Goal: Task Accomplishment & Management: Use online tool/utility

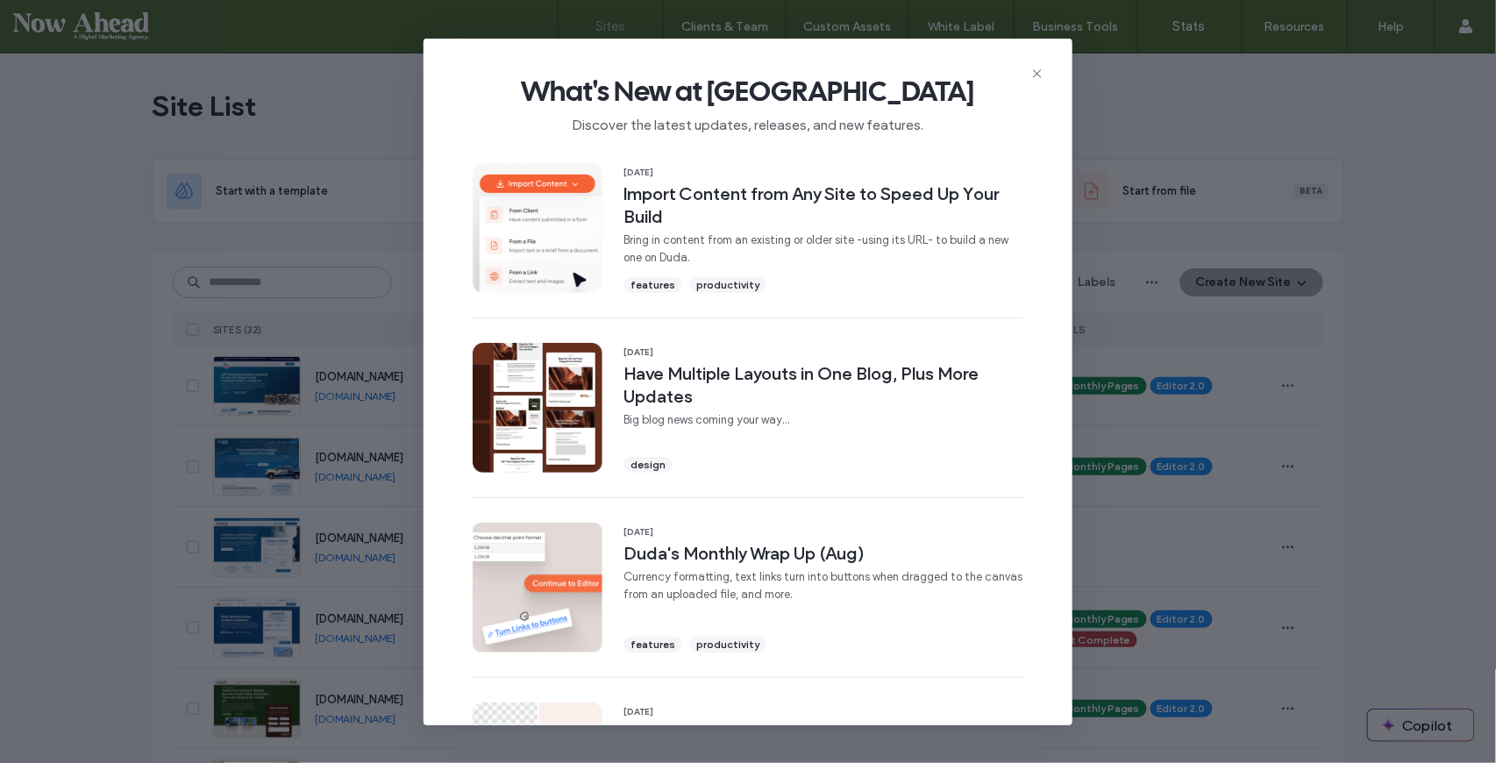
click at [1043, 74] on icon at bounding box center [1037, 74] width 14 height 14
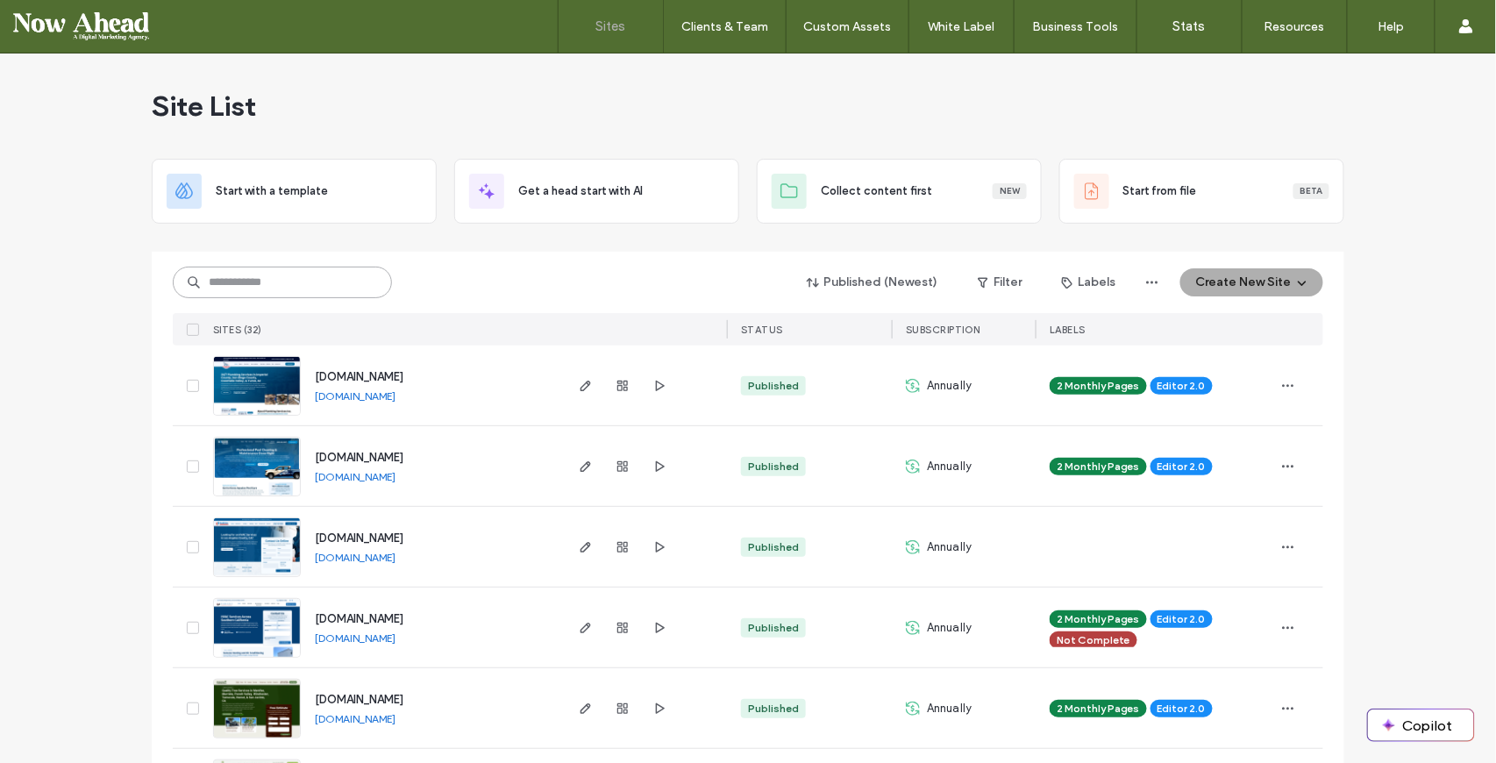
click at [274, 278] on input at bounding box center [282, 282] width 219 height 32
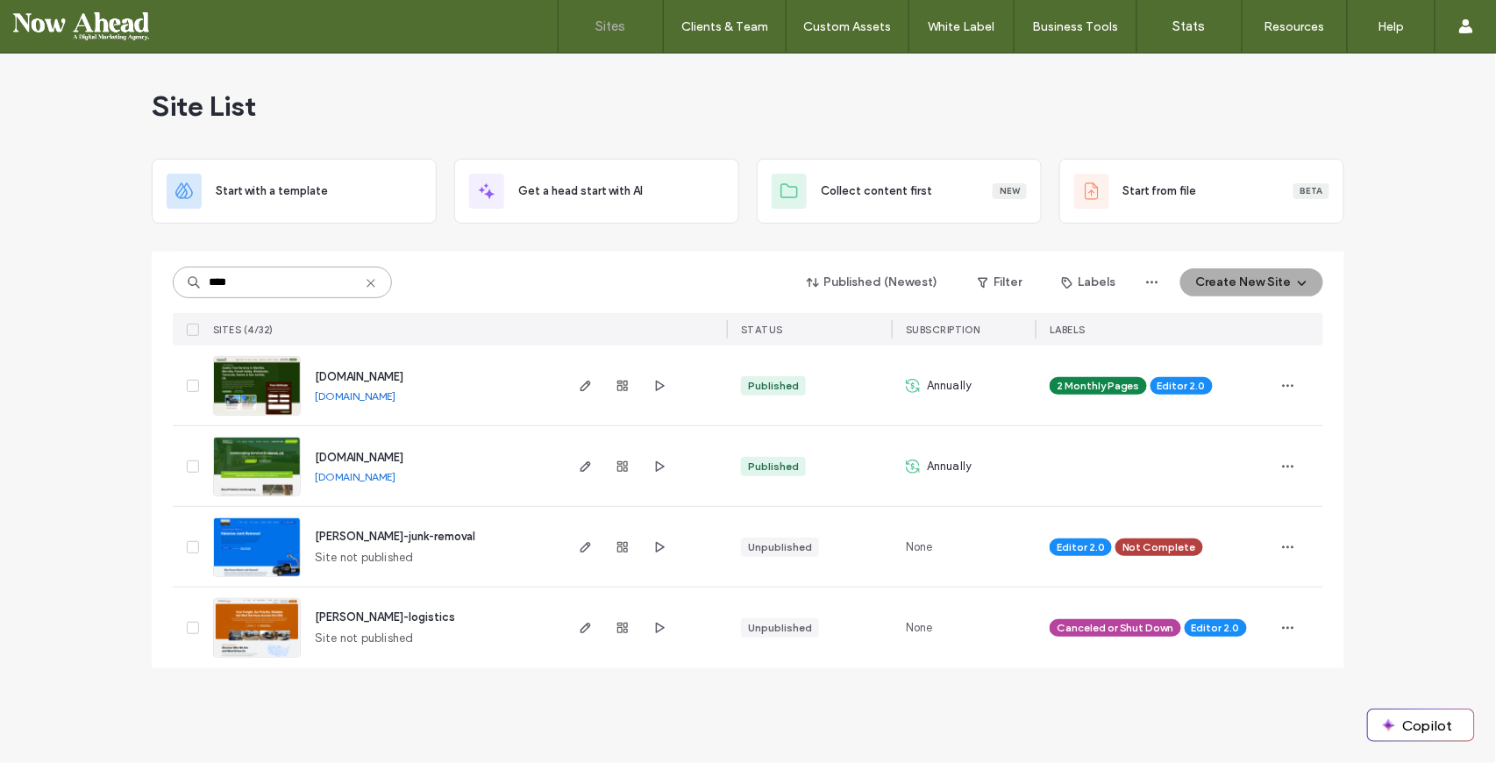
type input "****"
click at [387, 460] on span "[DOMAIN_NAME]" at bounding box center [359, 457] width 89 height 13
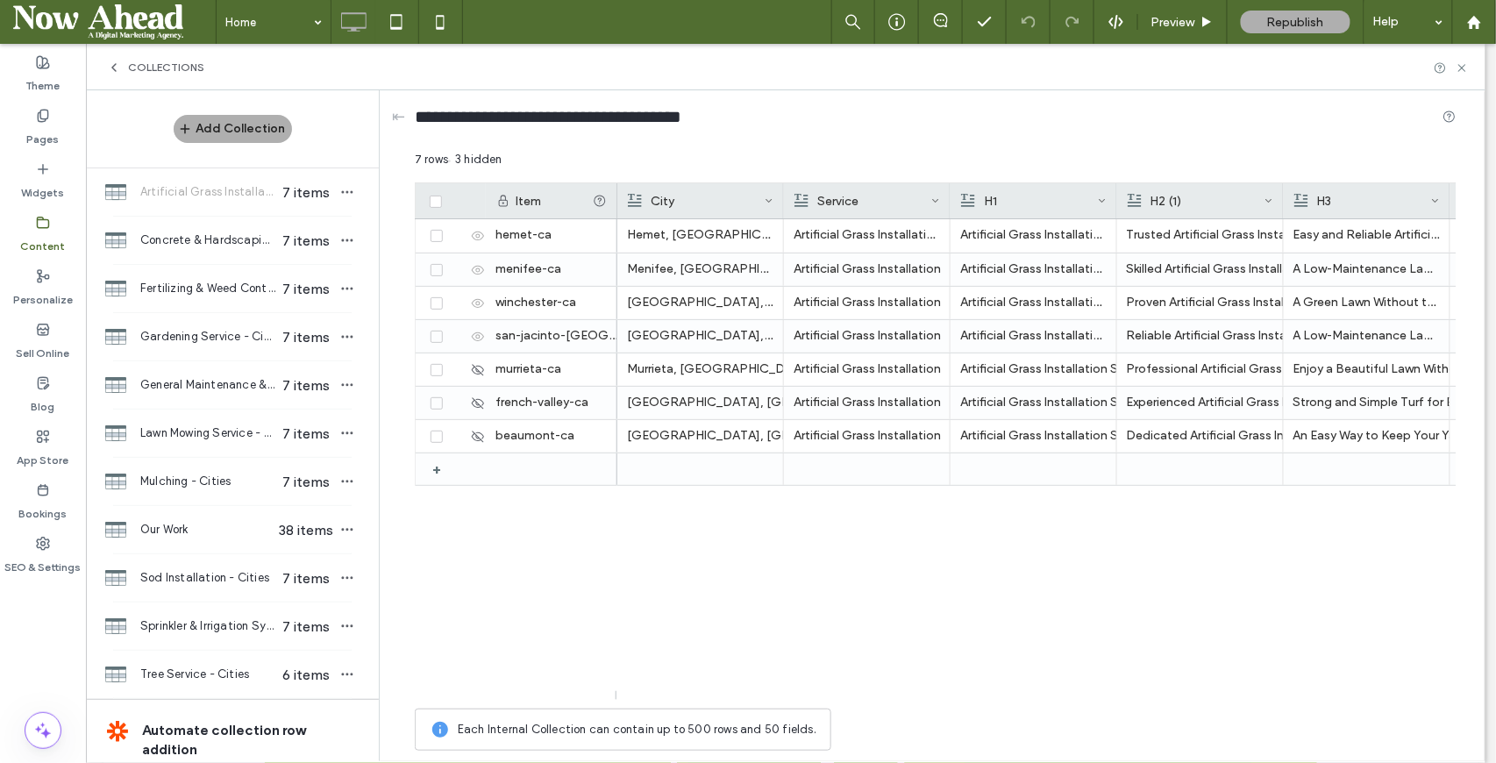
click at [206, 437] on span "Lawn Mowing Service - Cities" at bounding box center [207, 433] width 135 height 18
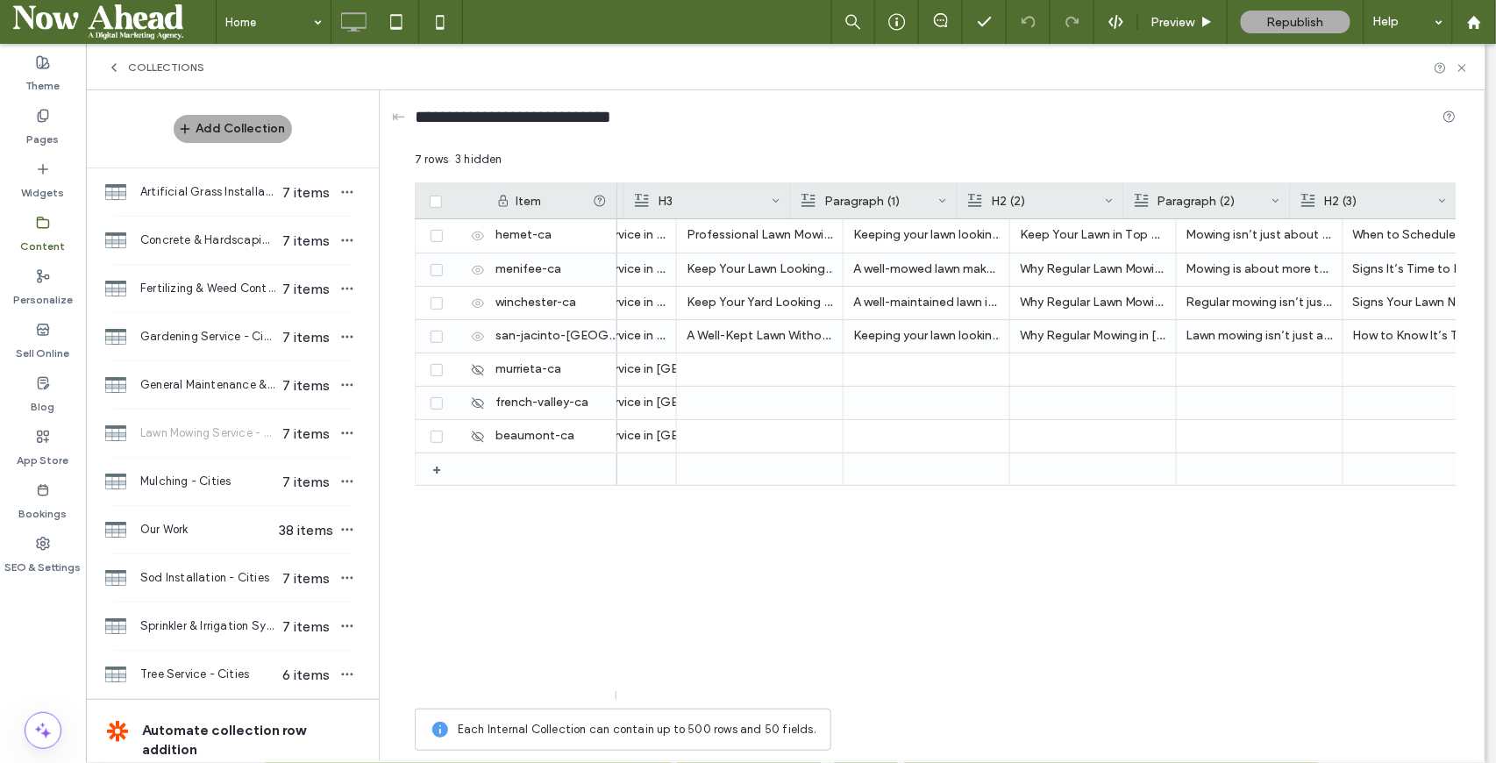
scroll to position [0, 686]
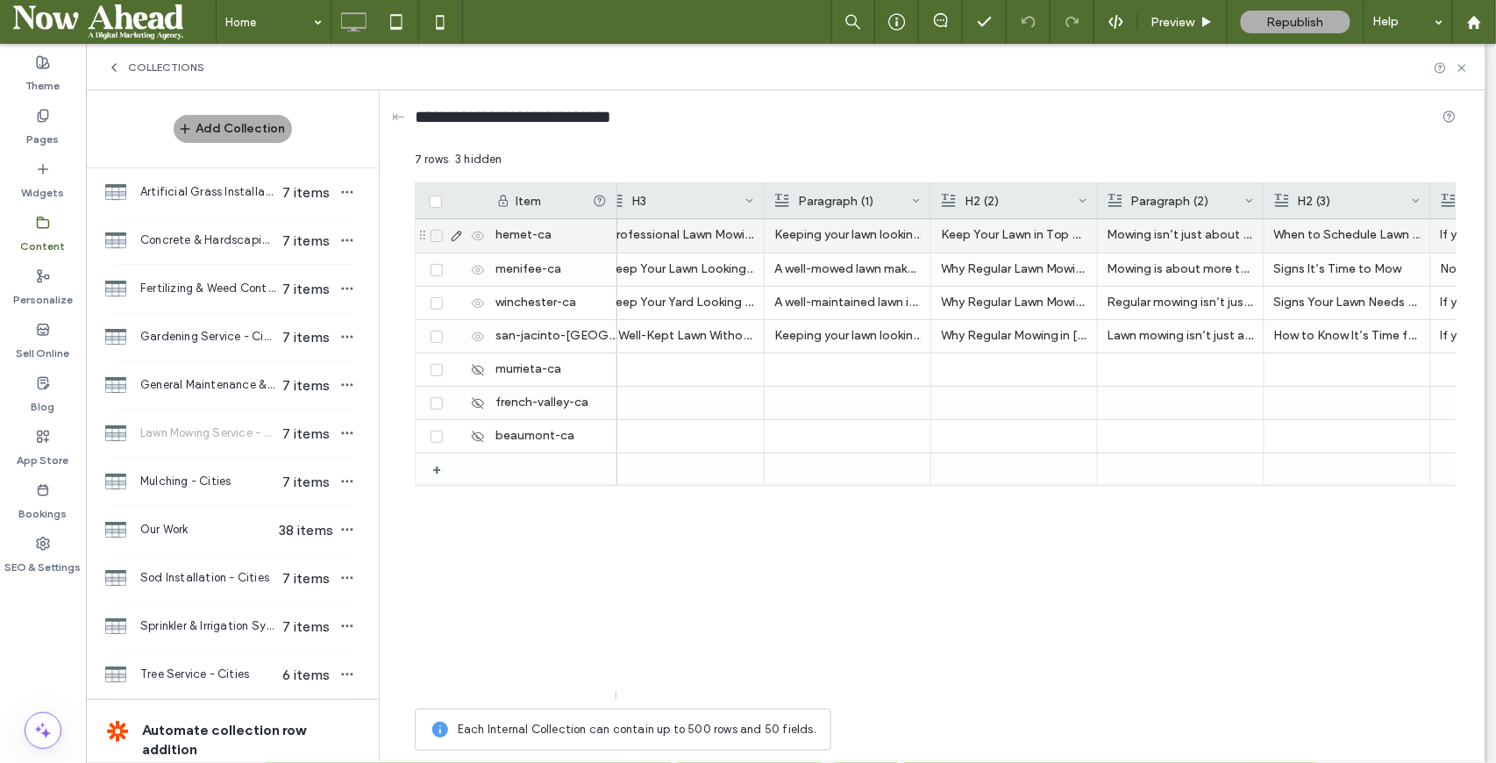
click at [834, 236] on p "Keeping your lawn looking great takes time and effort. Instead of spending hour…" at bounding box center [847, 235] width 146 height 32
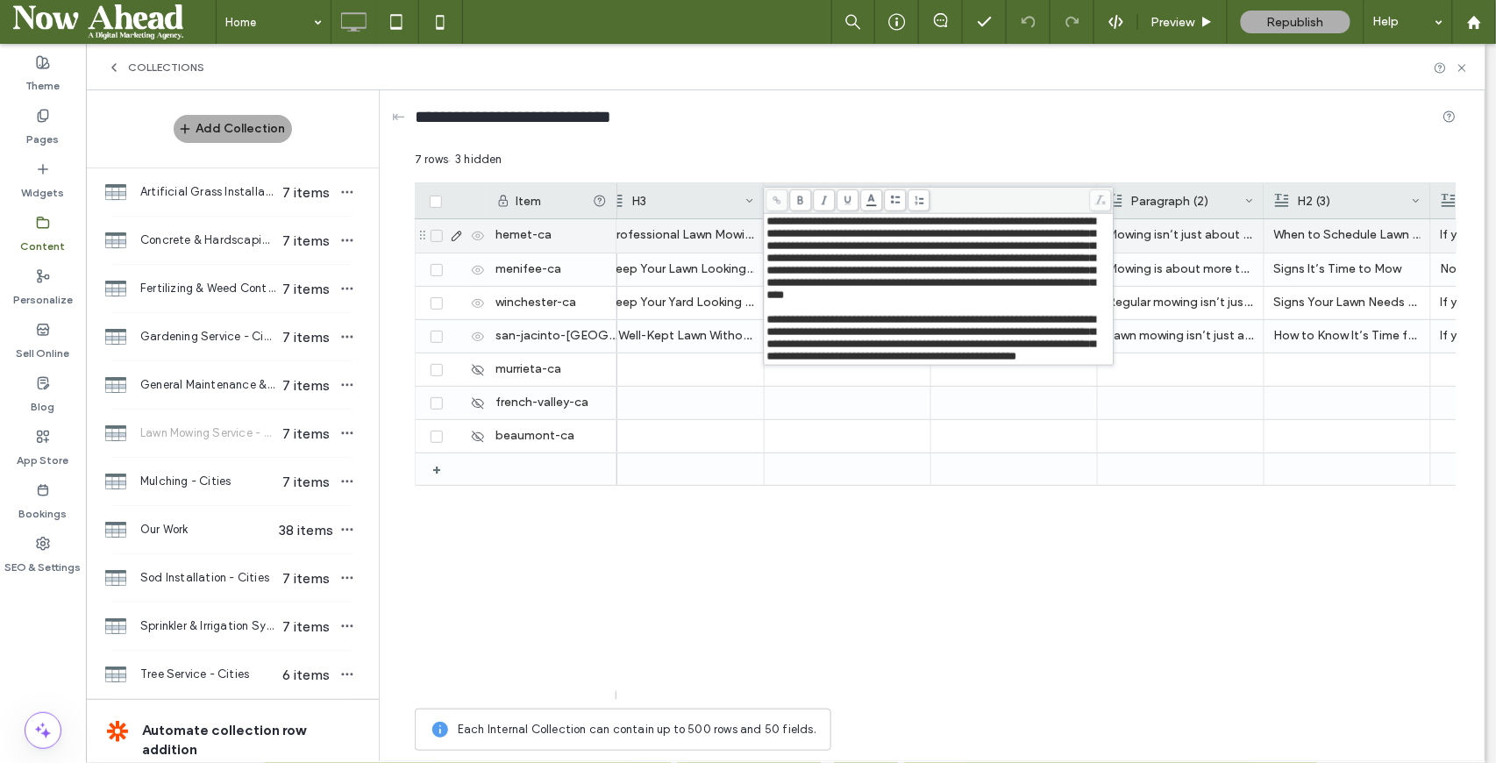
click at [459, 237] on icon at bounding box center [457, 236] width 14 height 14
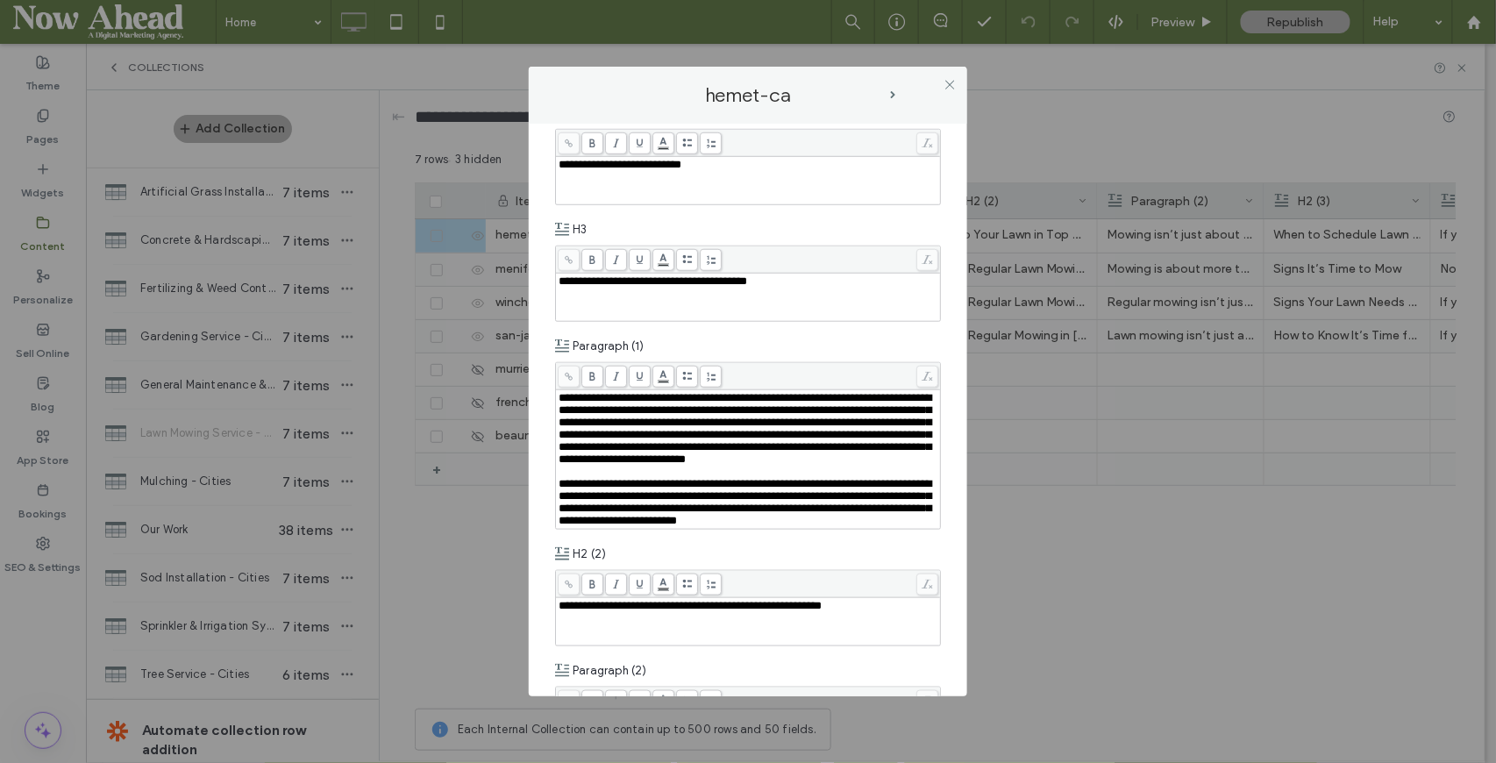
scroll to position [584, 0]
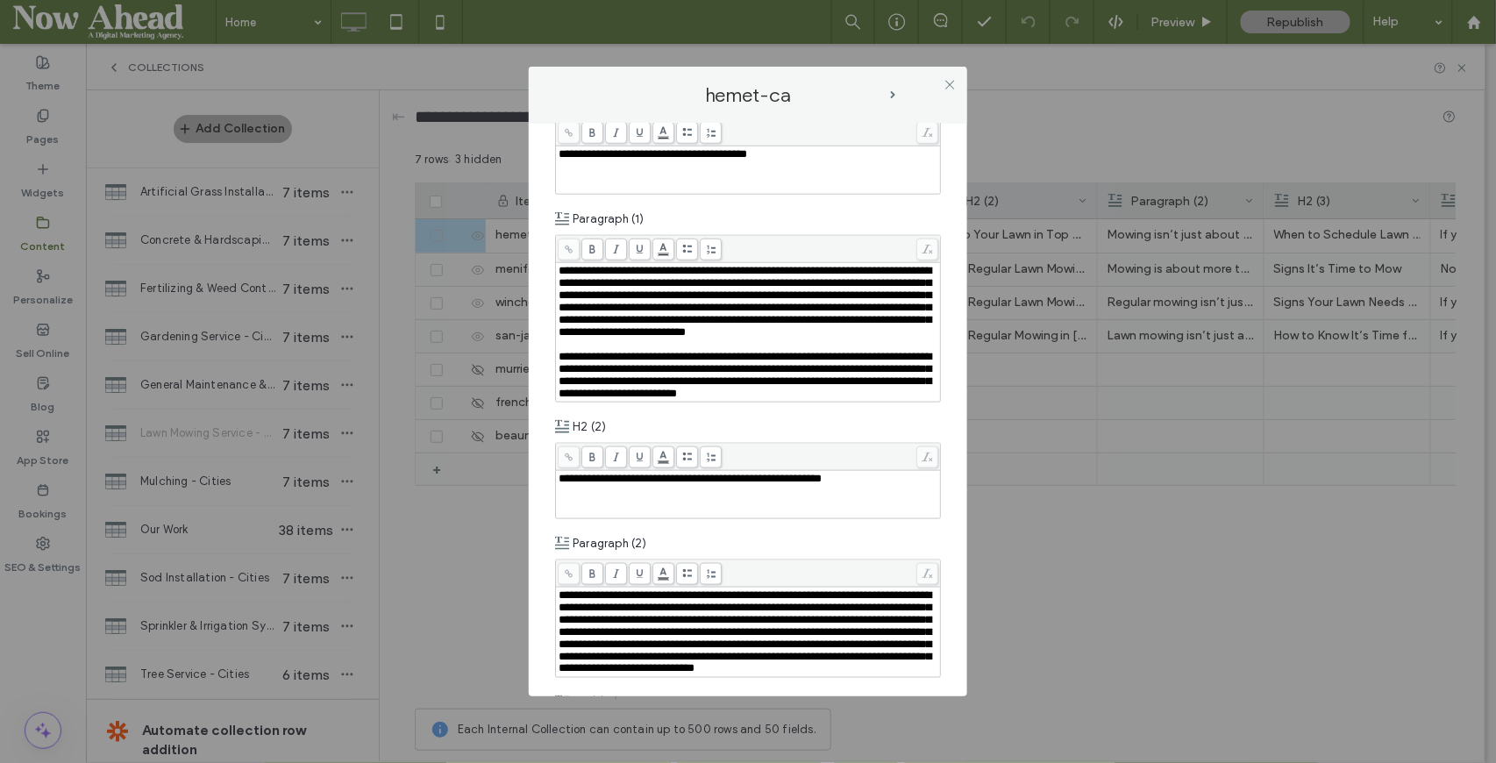
click at [892, 93] on span "next-arrow" at bounding box center [892, 95] width 5 height 8
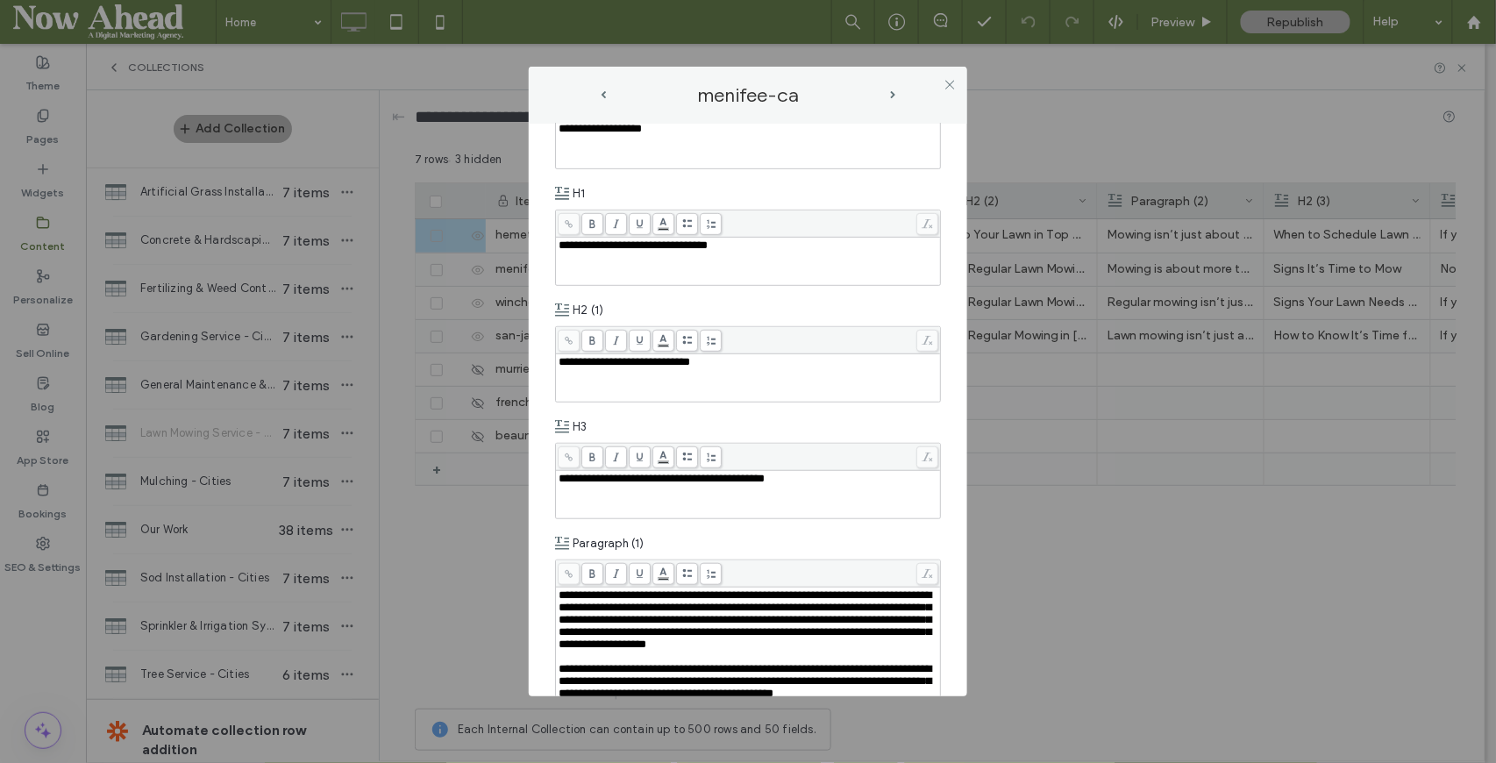
scroll to position [467, 0]
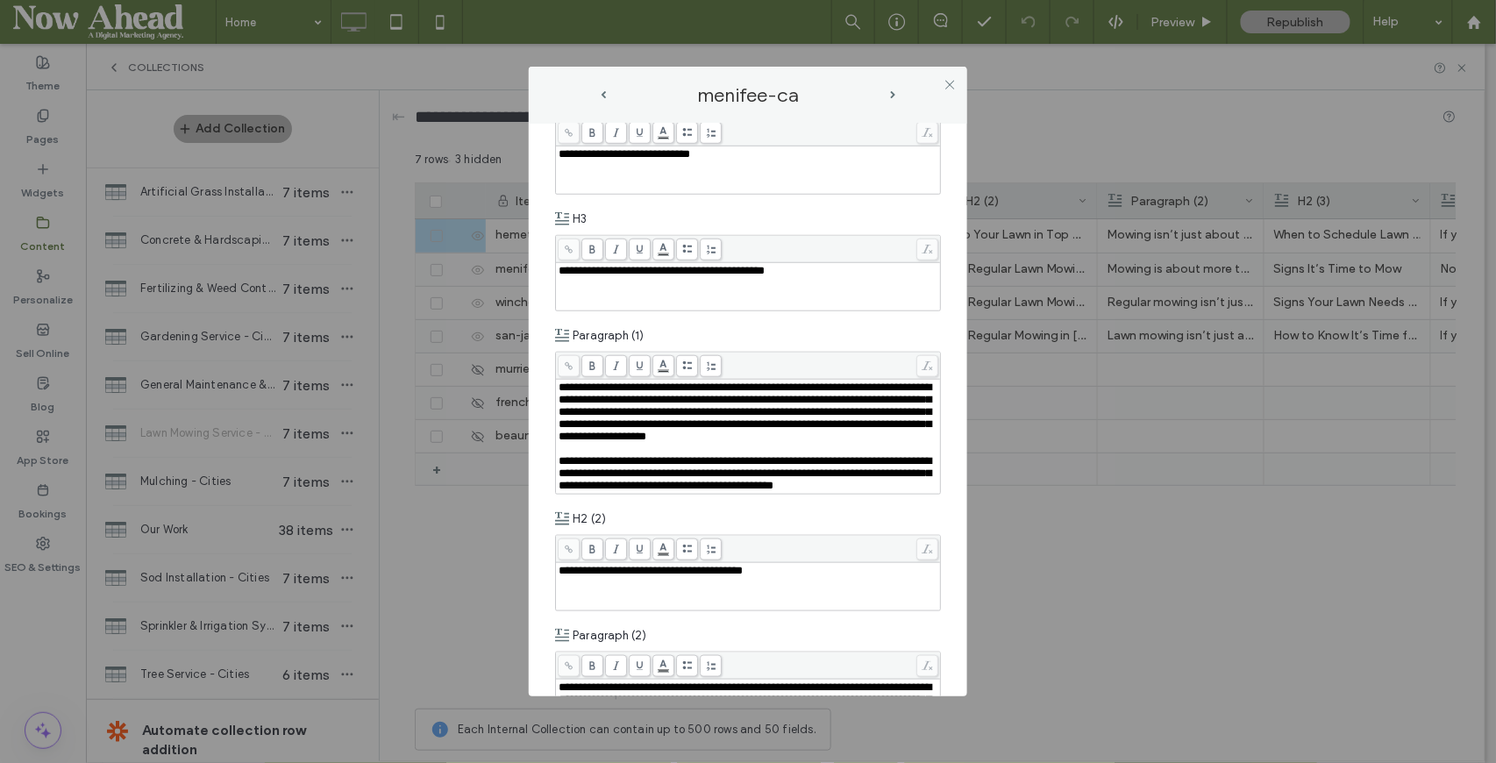
click at [893, 95] on span "next-arrow" at bounding box center [892, 95] width 5 height 8
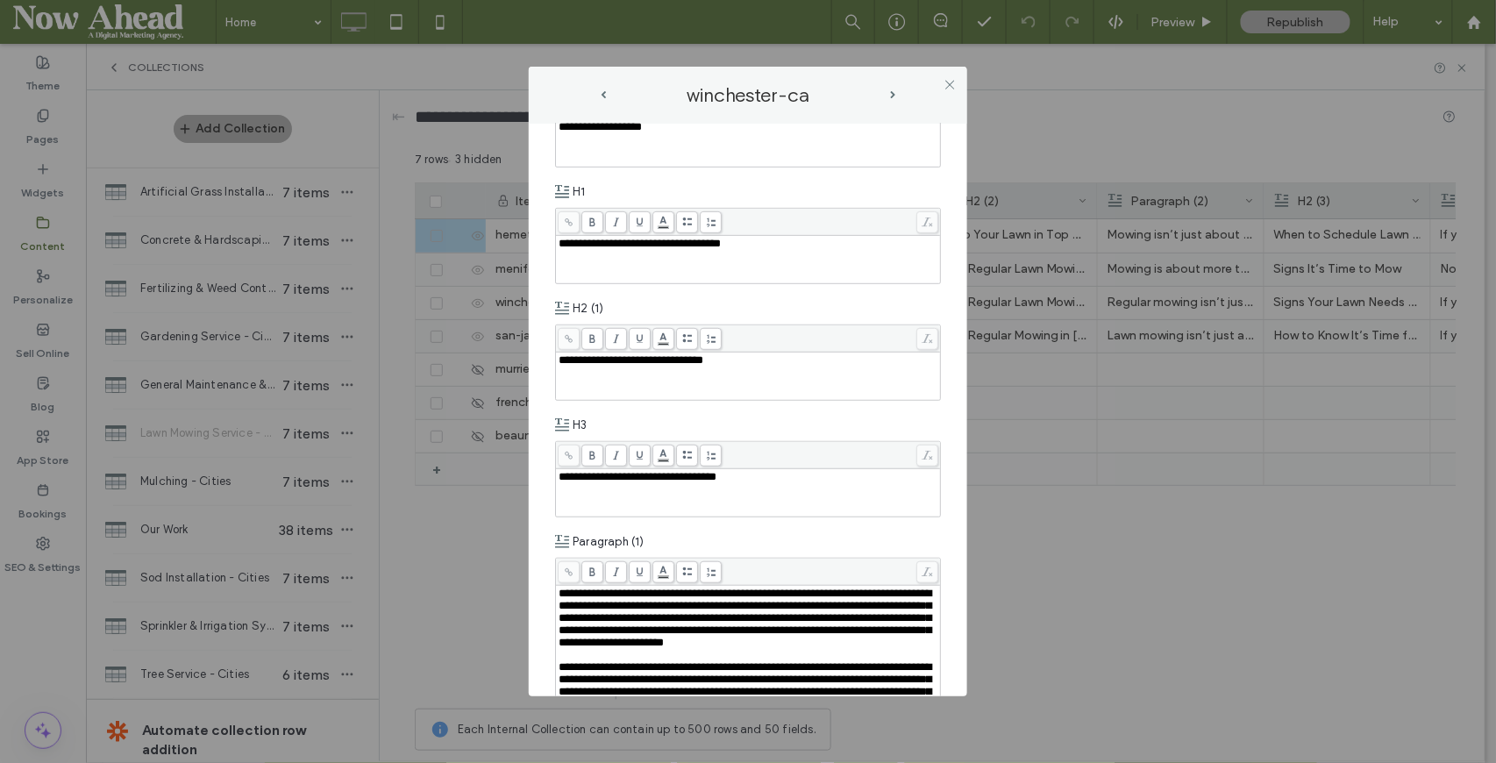
scroll to position [409, 0]
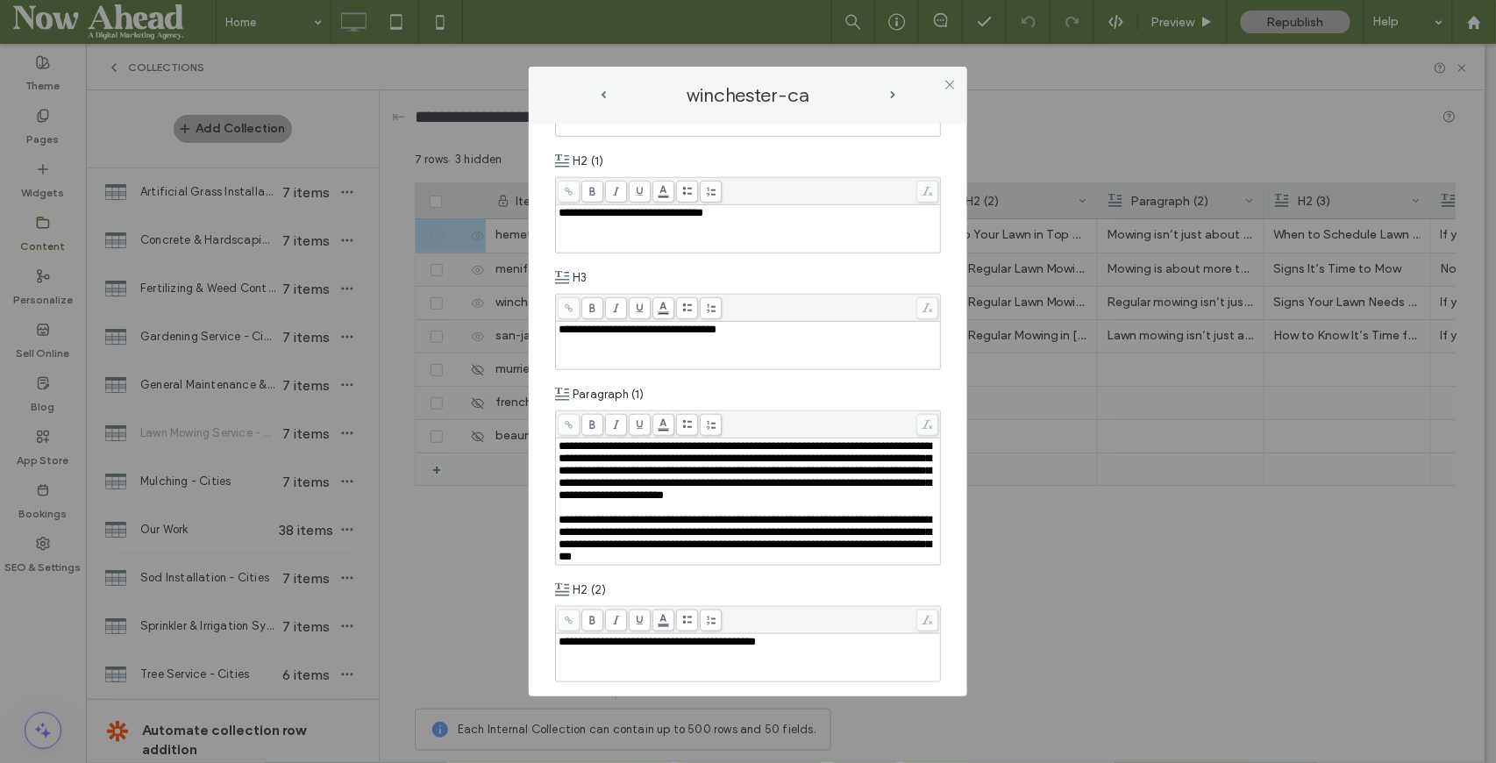
click at [892, 94] on span "next-arrow" at bounding box center [892, 95] width 5 height 8
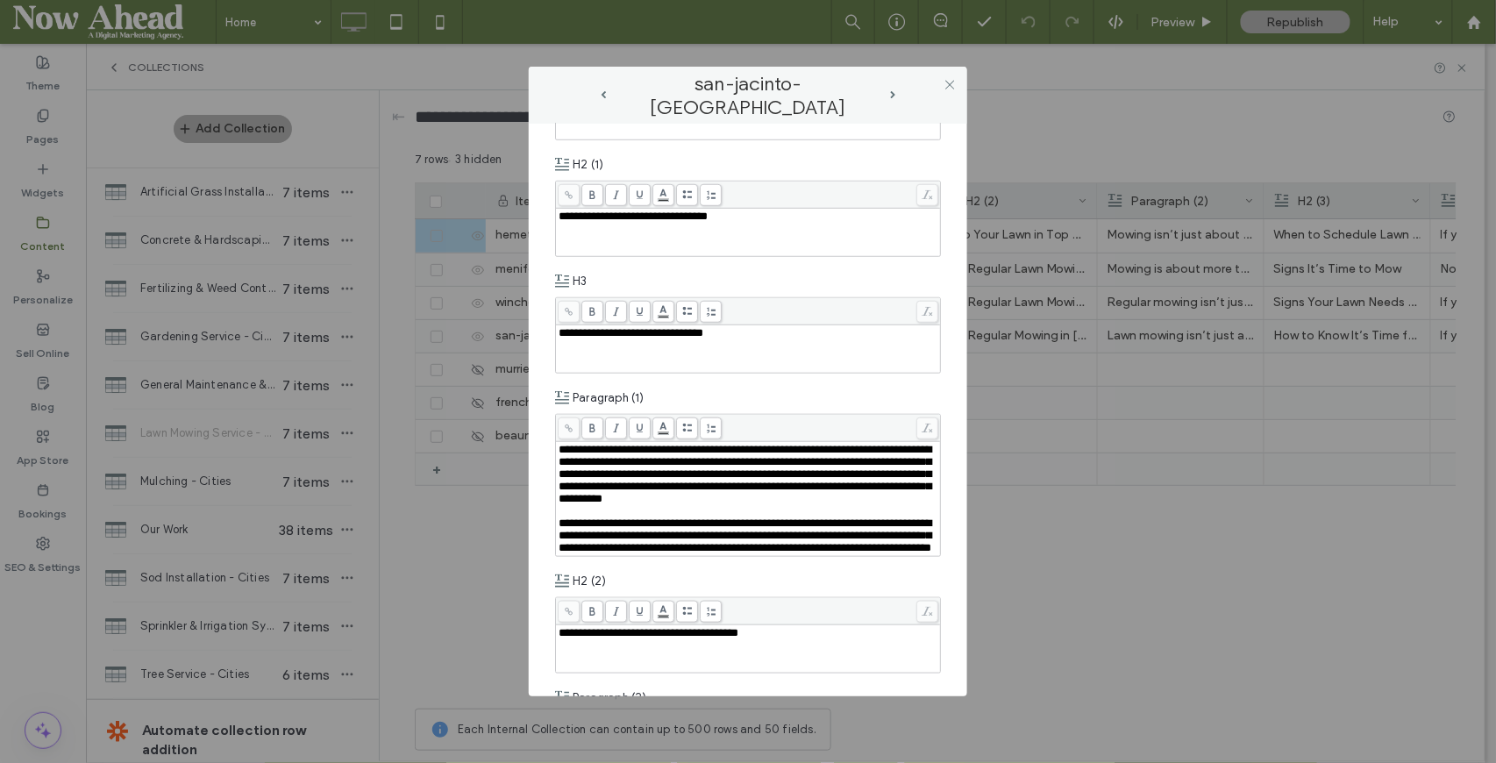
scroll to position [467, 0]
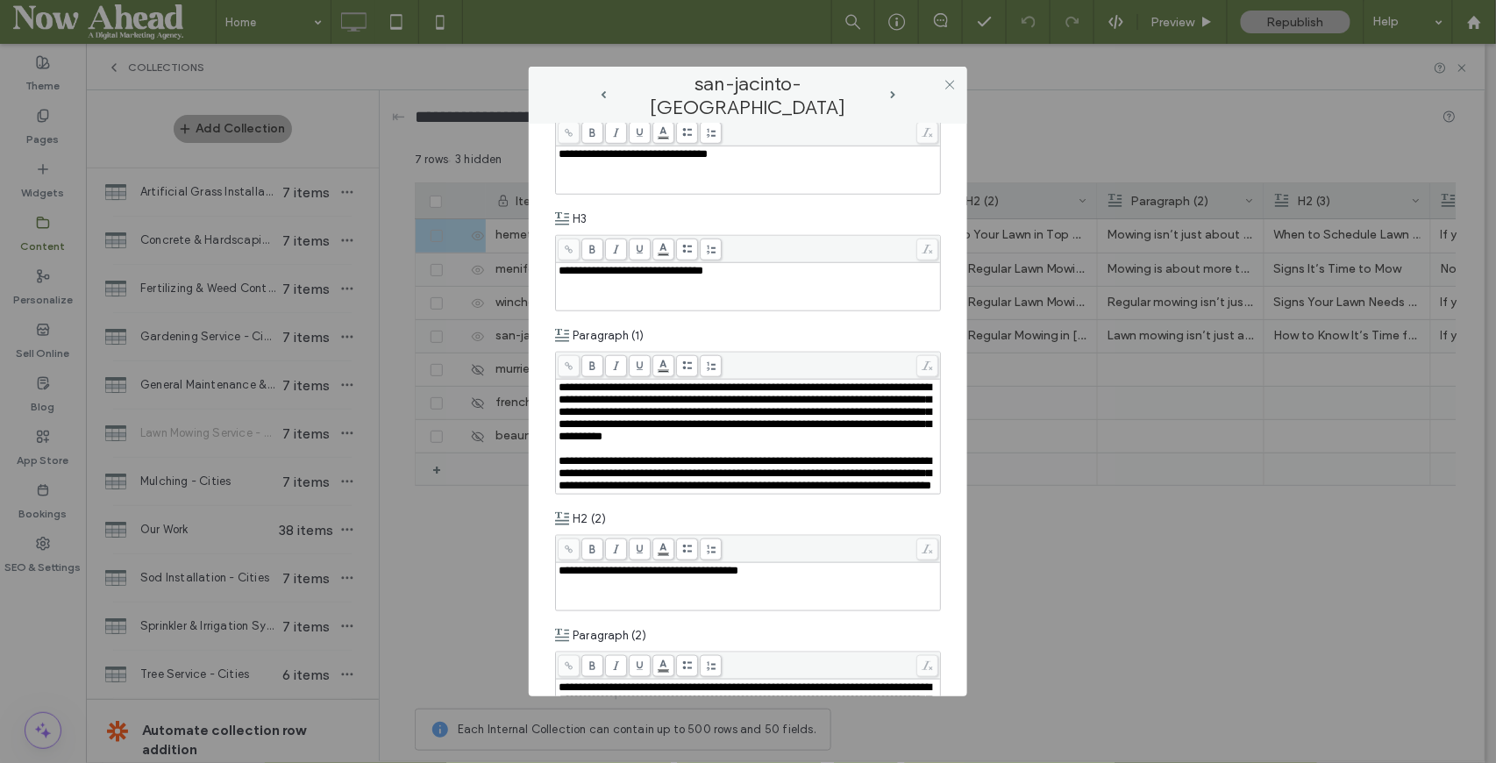
click at [953, 86] on icon at bounding box center [949, 84] width 13 height 13
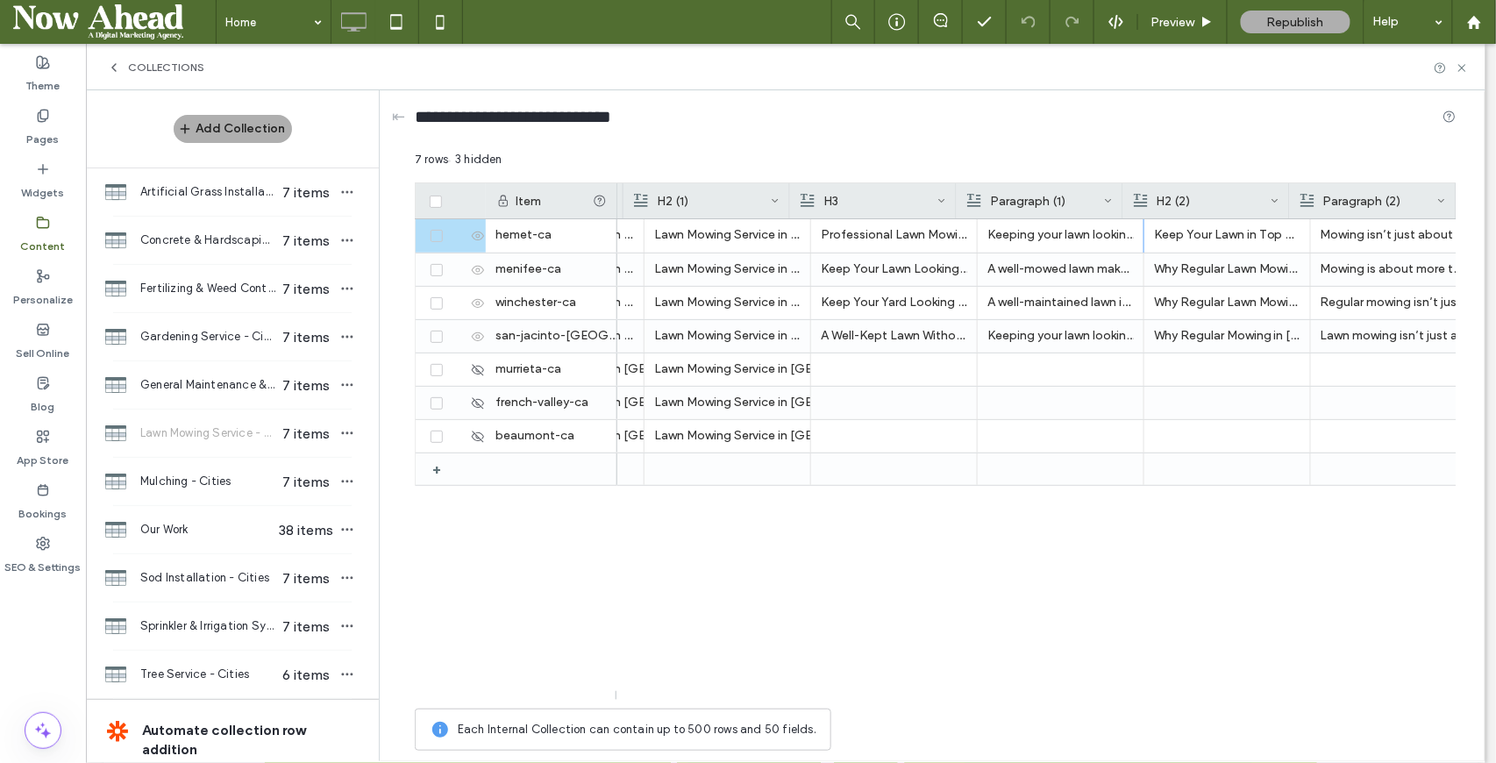
scroll to position [0, 638]
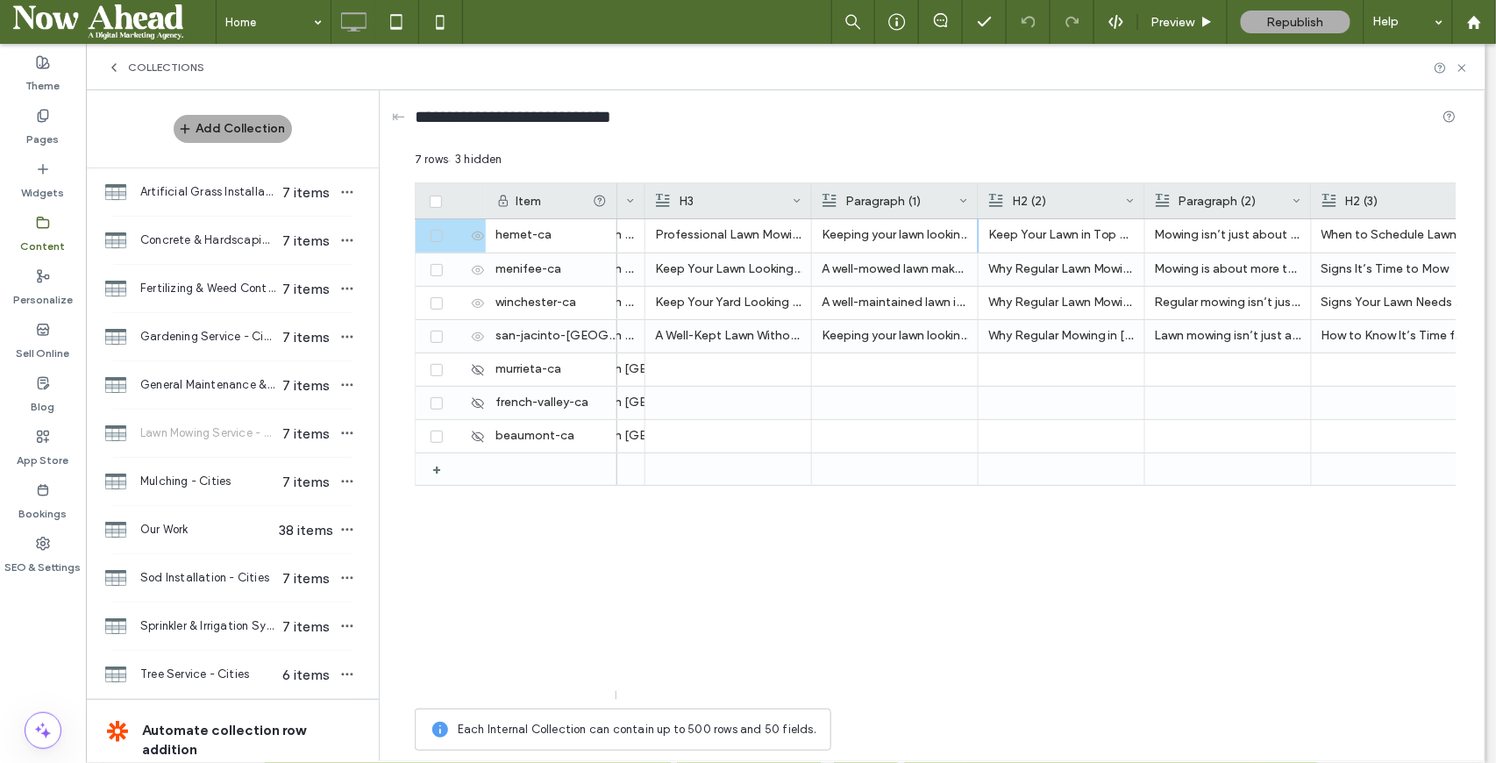
click at [977, 195] on div at bounding box center [978, 200] width 7 height 35
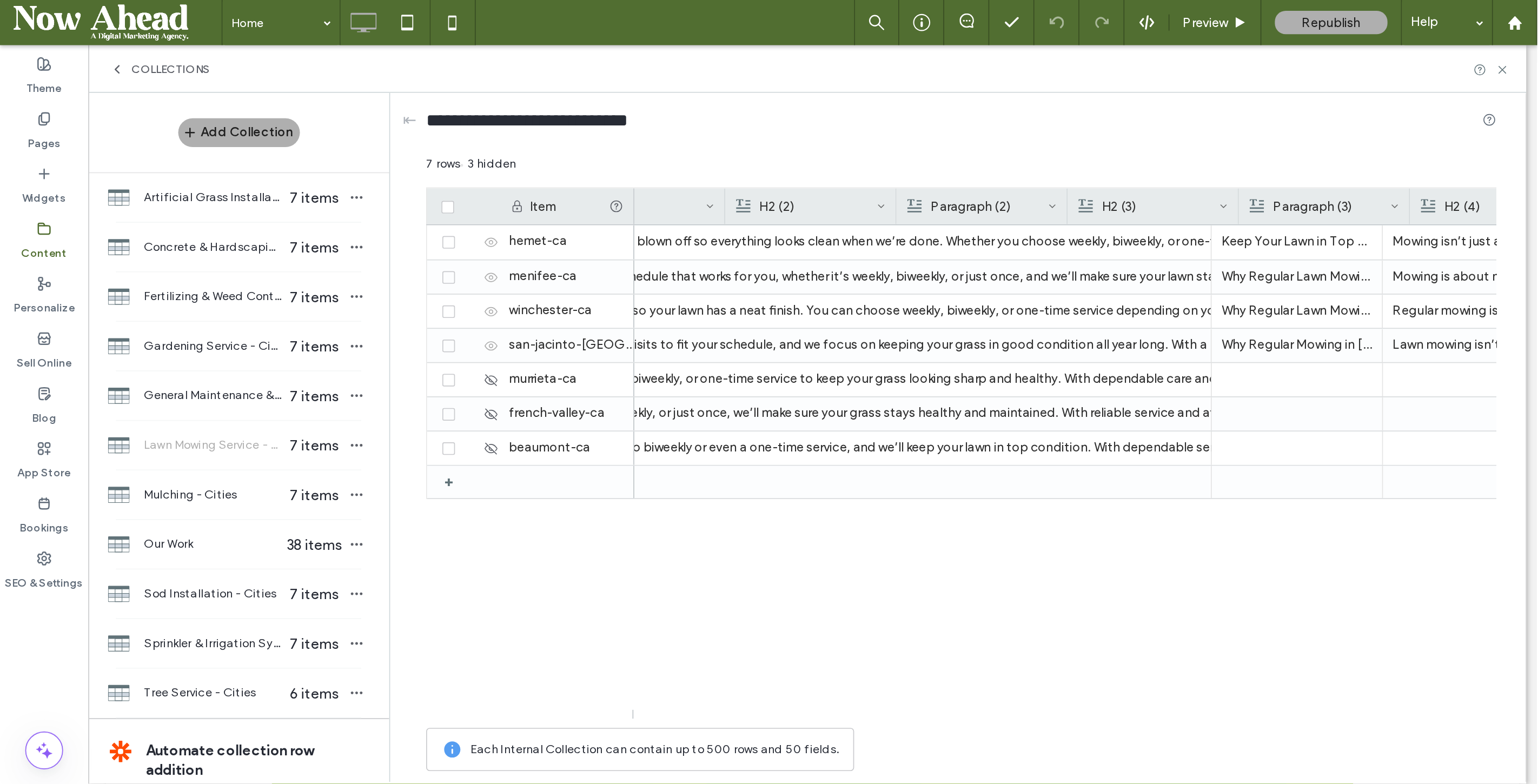
scroll to position [0, 2041]
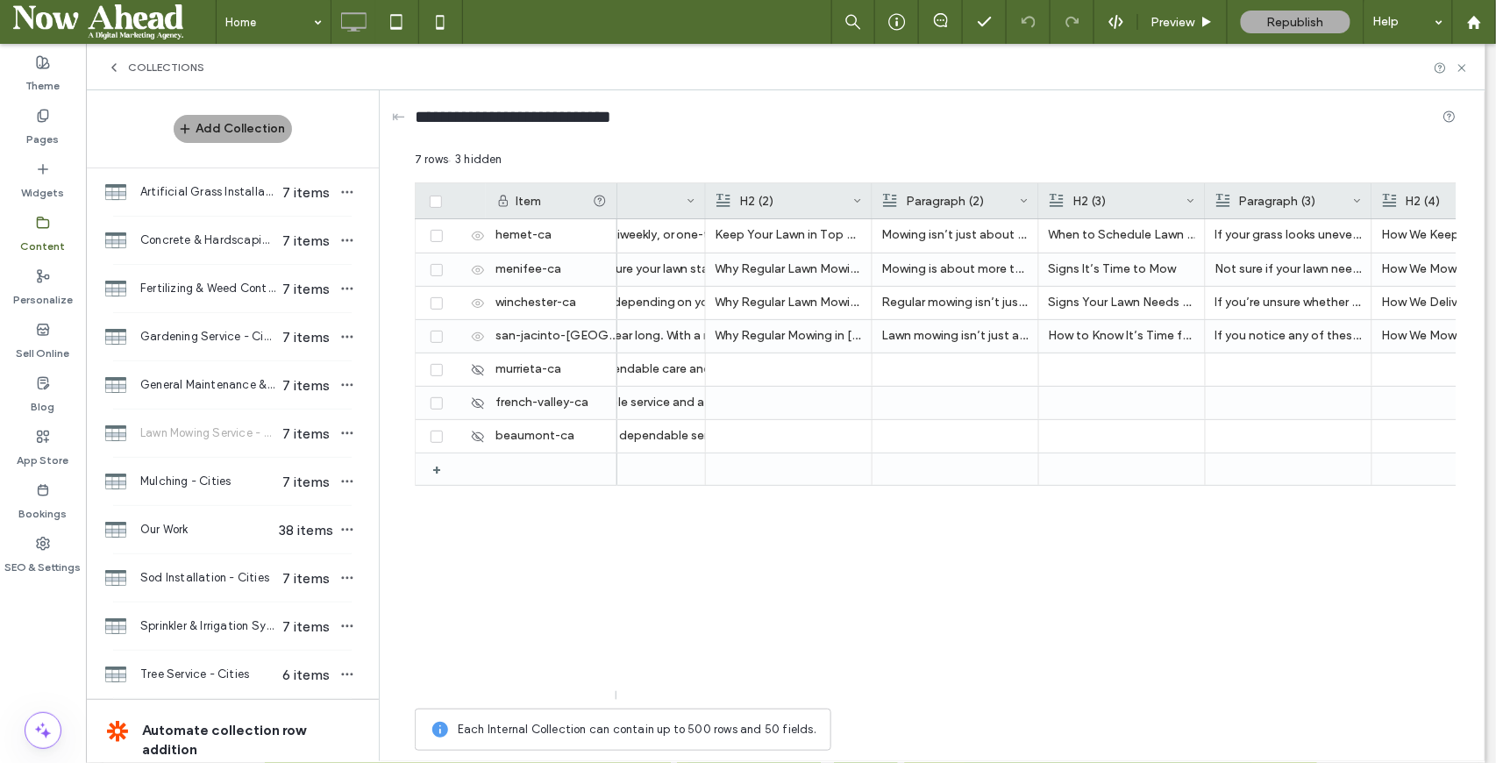
click at [705, 195] on div at bounding box center [705, 200] width 7 height 35
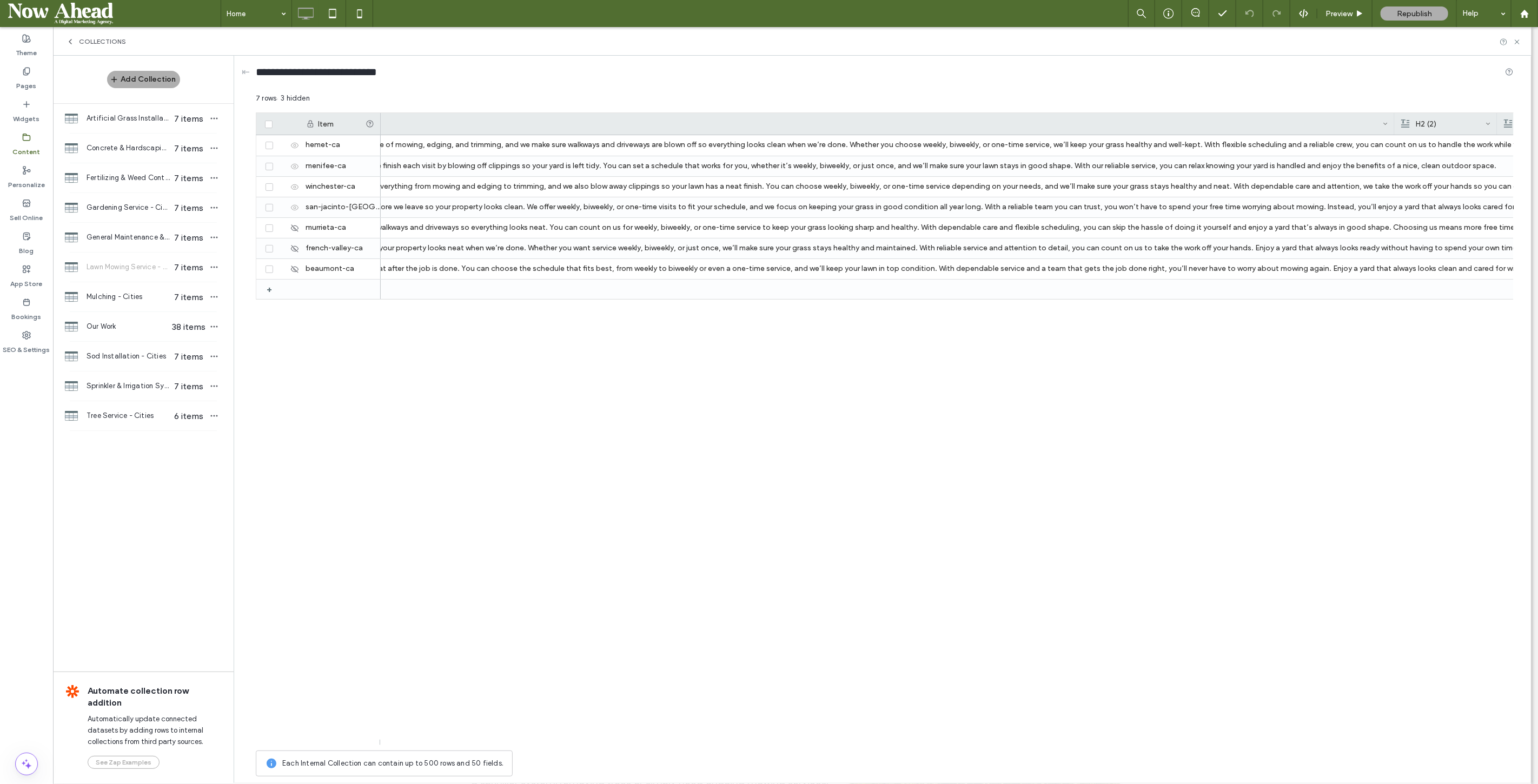
scroll to position [0, 0]
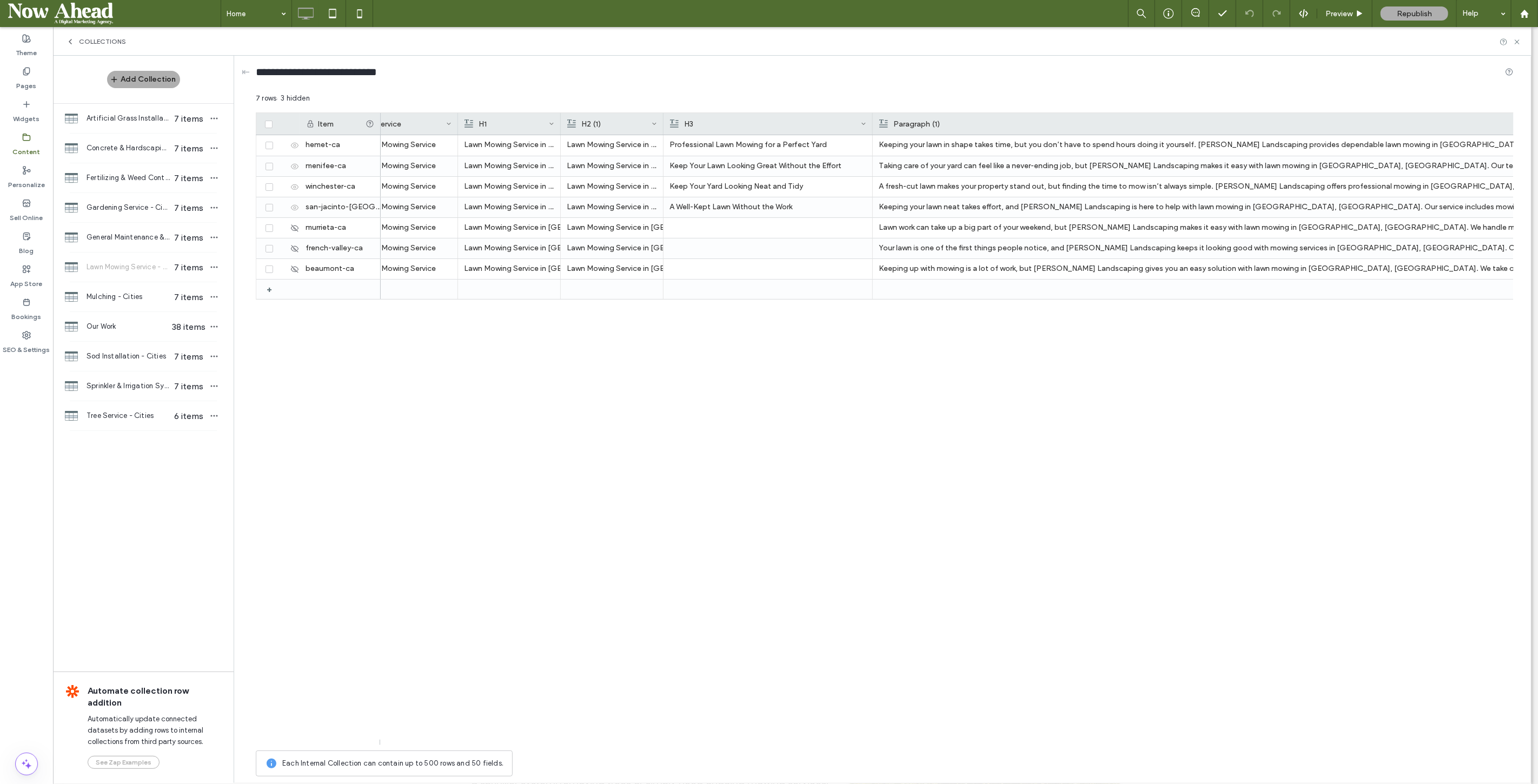
drag, startPoint x: 763, startPoint y: 122, endPoint x: 870, endPoint y: 125, distance: 107.0
click at [870, 125] on div "H3" at bounding box center [768, 123] width 209 height 22
click at [663, 122] on div at bounding box center [663, 123] width 4 height 22
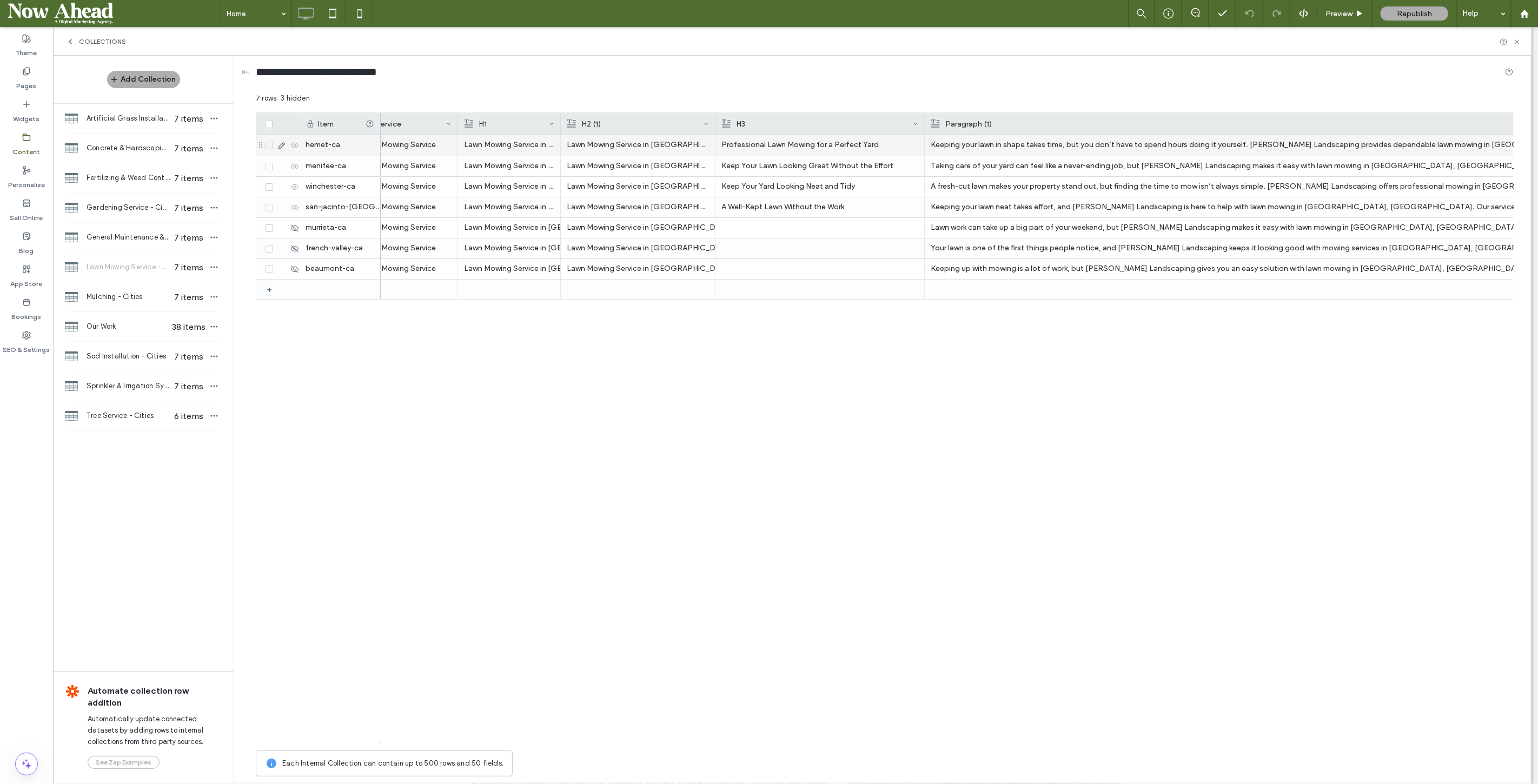
click at [782, 142] on p "Professional Lawn Mowing for a Perfect Yard" at bounding box center [819, 145] width 197 height 20
click at [799, 270] on div at bounding box center [819, 269] width 197 height 20
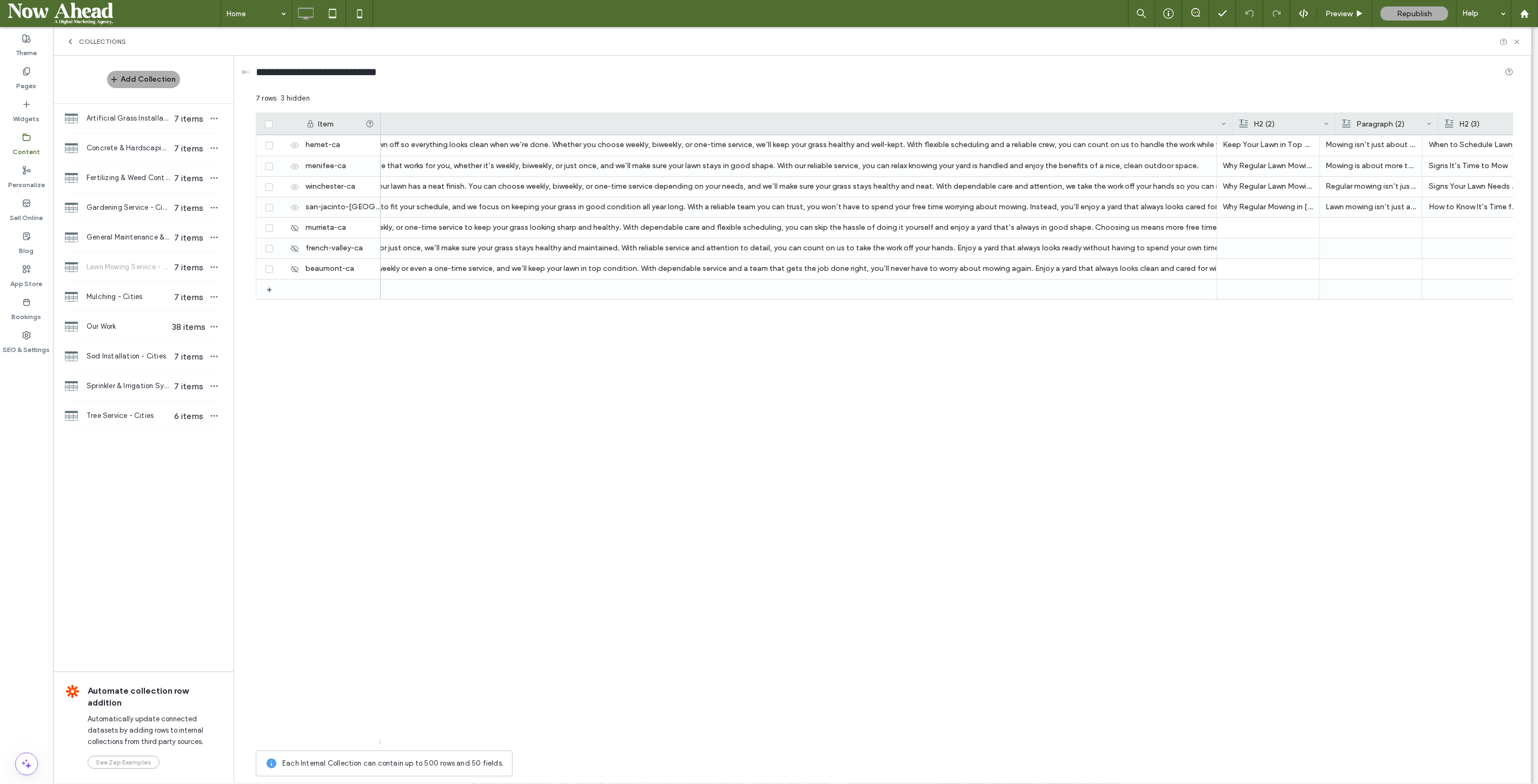
scroll to position [0, 2181]
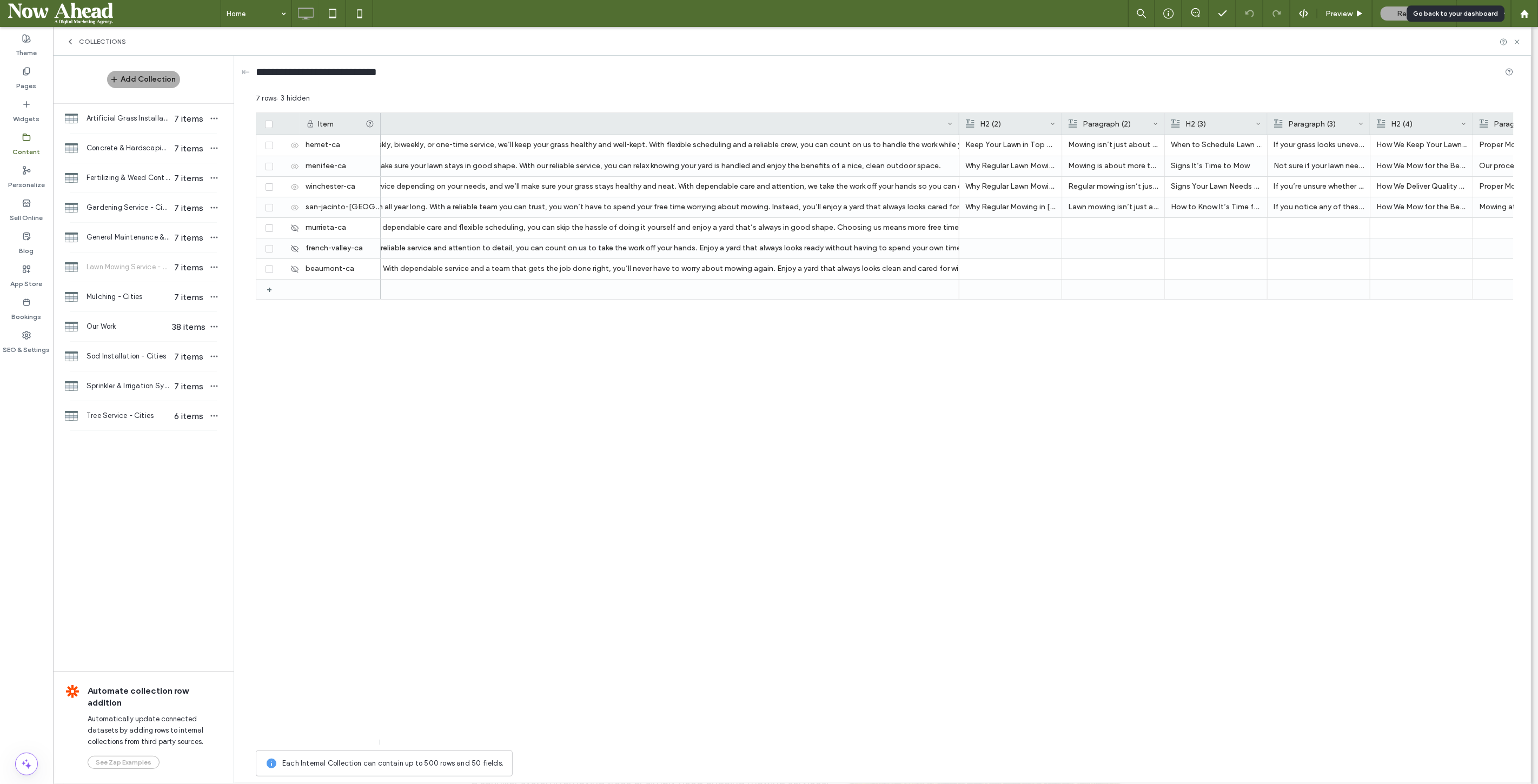
click at [922, 10] on icon at bounding box center [1524, 14] width 9 height 9
